Goal: Transaction & Acquisition: Purchase product/service

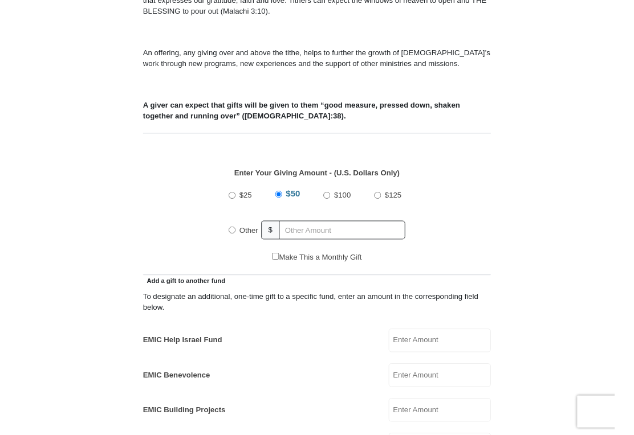
scroll to position [360, 0]
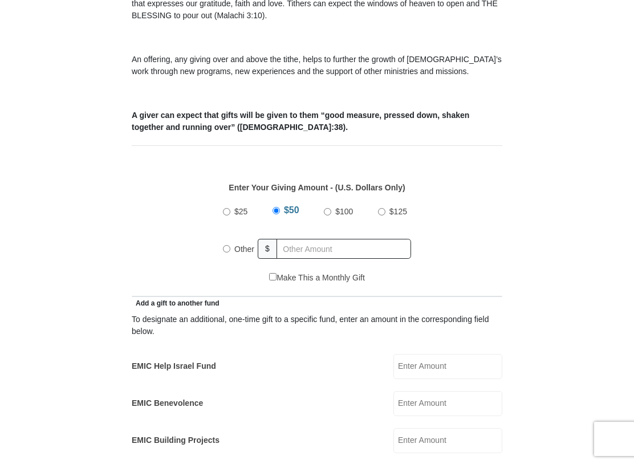
click at [229, 252] on input "Other" at bounding box center [226, 248] width 7 height 7
radio input "true"
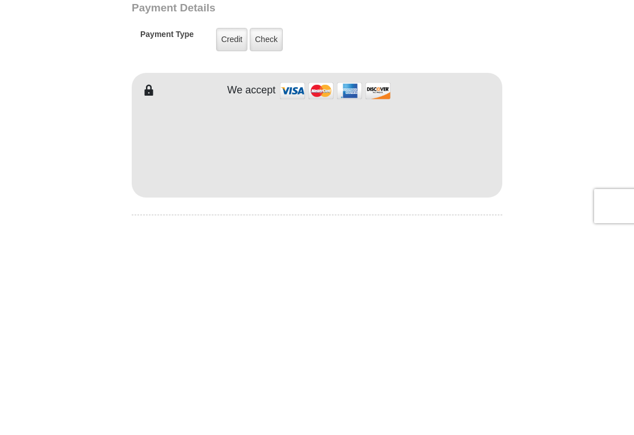
scroll to position [717, 0]
type input "231"
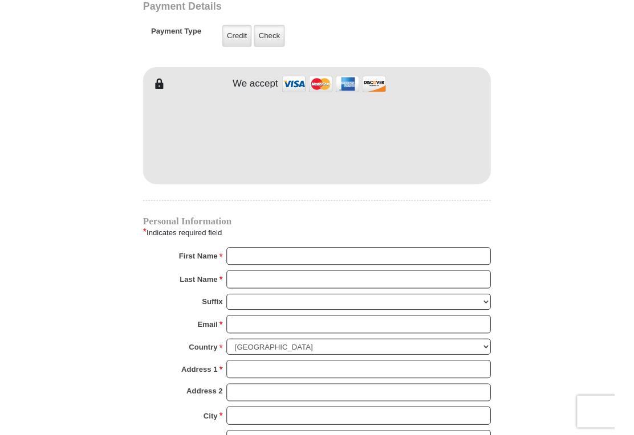
scroll to position [921, 0]
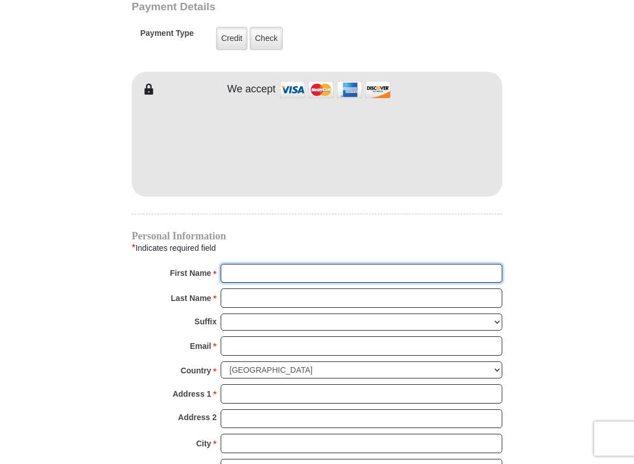
click at [254, 273] on input "First Name *" at bounding box center [360, 273] width 281 height 19
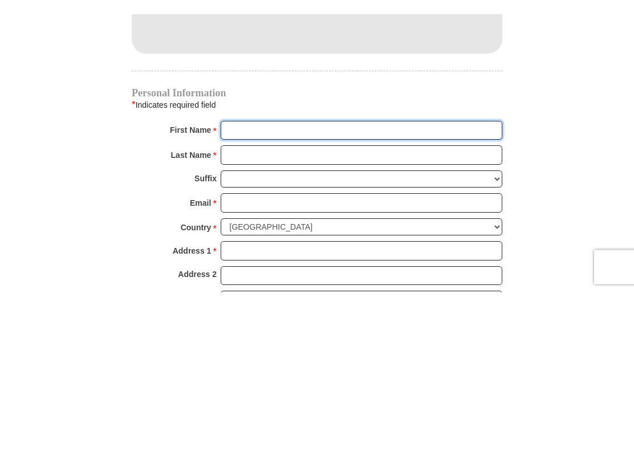
scroll to position [1079, 0]
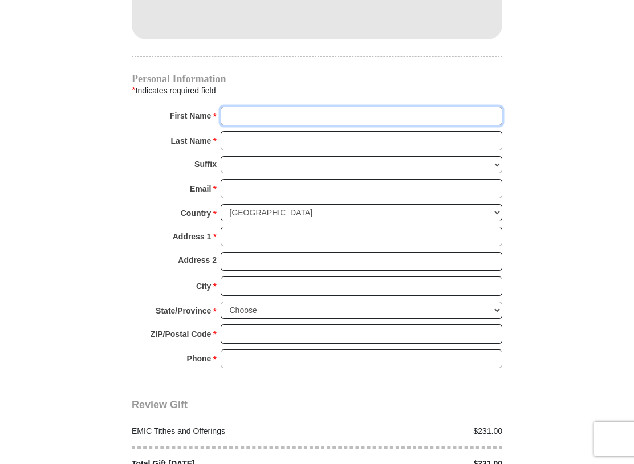
type input "Sharon & Terry"
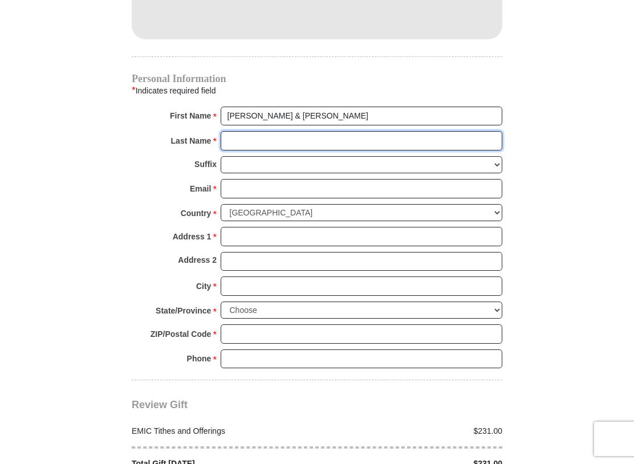
type input "Showers"
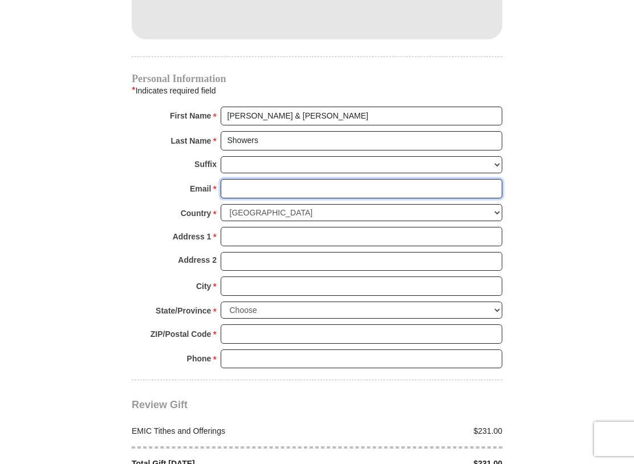
type input "lsshowers@gmail.com"
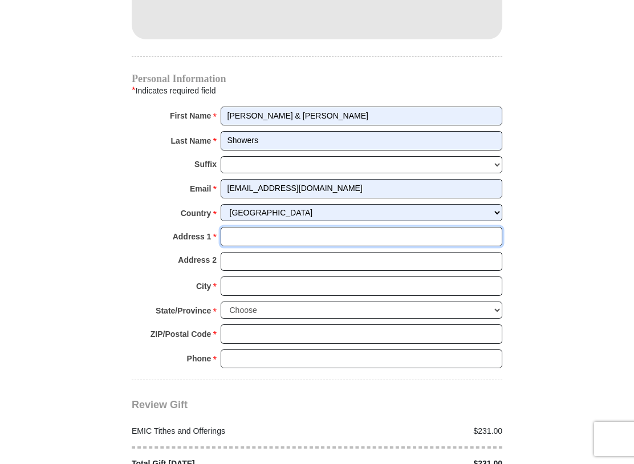
type input "308 Vernie Lee Rd"
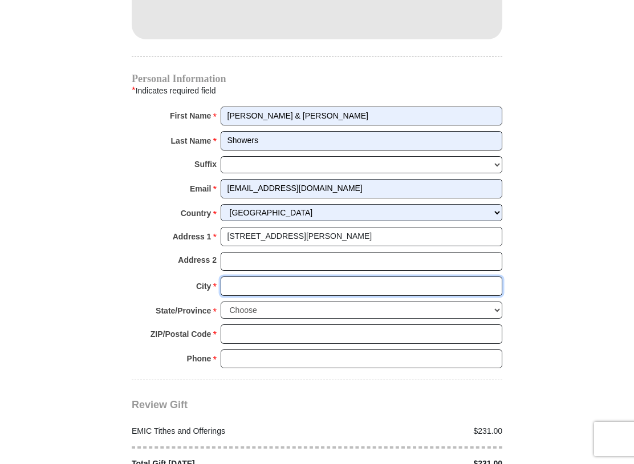
type input "Friendsville"
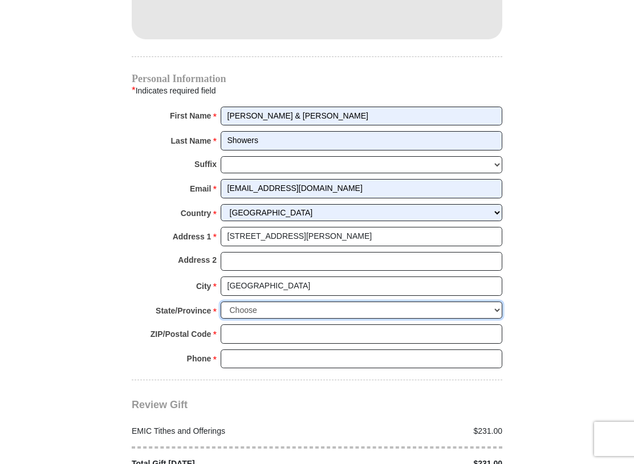
select select "TN"
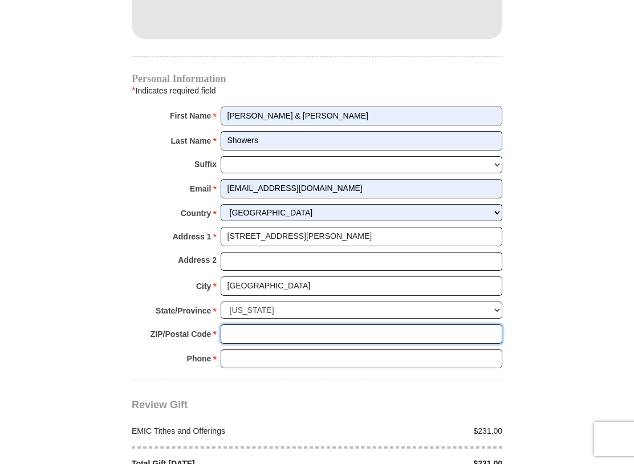
type input "37737"
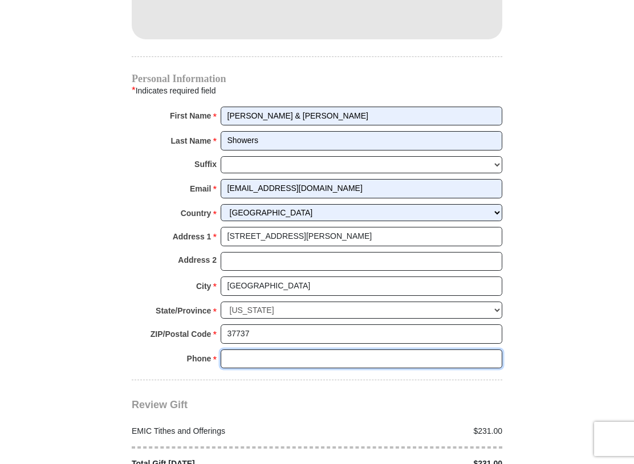
type input "7314419241"
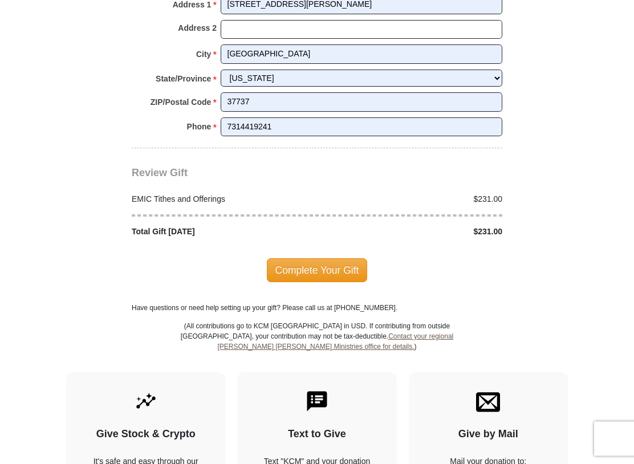
scroll to position [1310, 0]
click at [307, 267] on span "Complete Your Gift" at bounding box center [317, 270] width 101 height 24
